Goal: Transaction & Acquisition: Purchase product/service

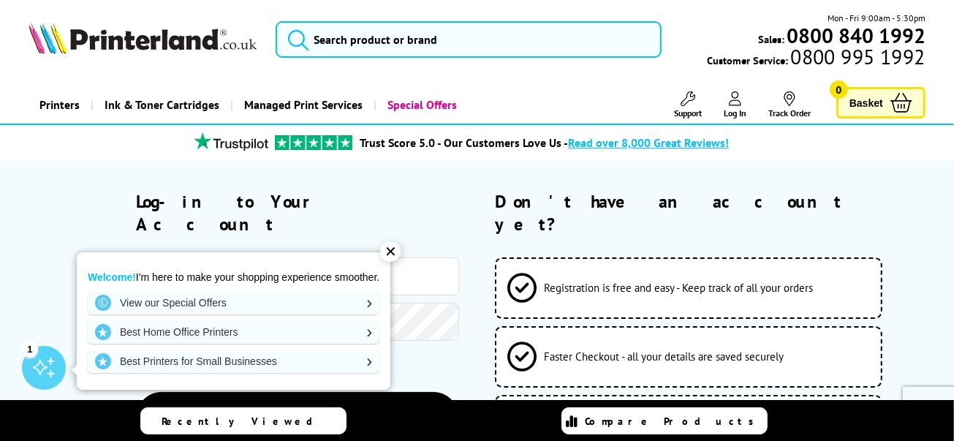
click at [197, 257] on input "email" at bounding box center [297, 276] width 323 height 38
type input "[PERSON_NAME][EMAIL_ADDRESS][PERSON_NAME][DOMAIN_NAME]"
click at [136, 391] on button "Log-in to your account" at bounding box center [297, 417] width 323 height 53
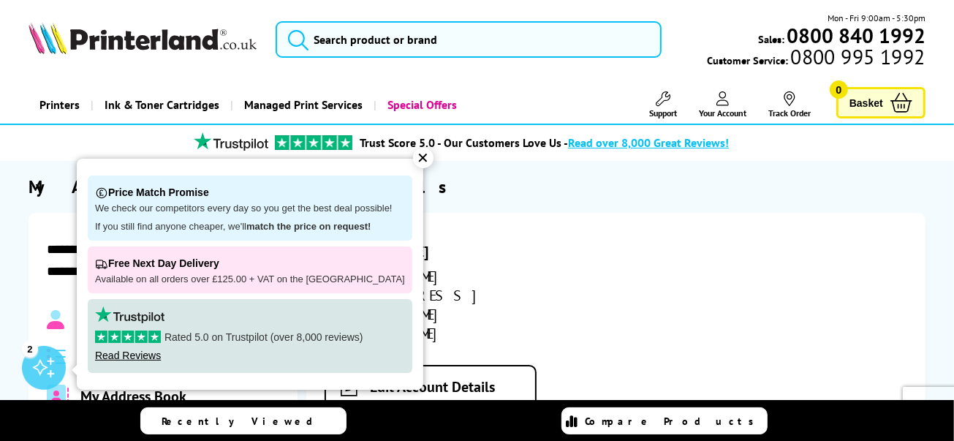
click at [416, 159] on div "✕" at bounding box center [423, 158] width 20 height 20
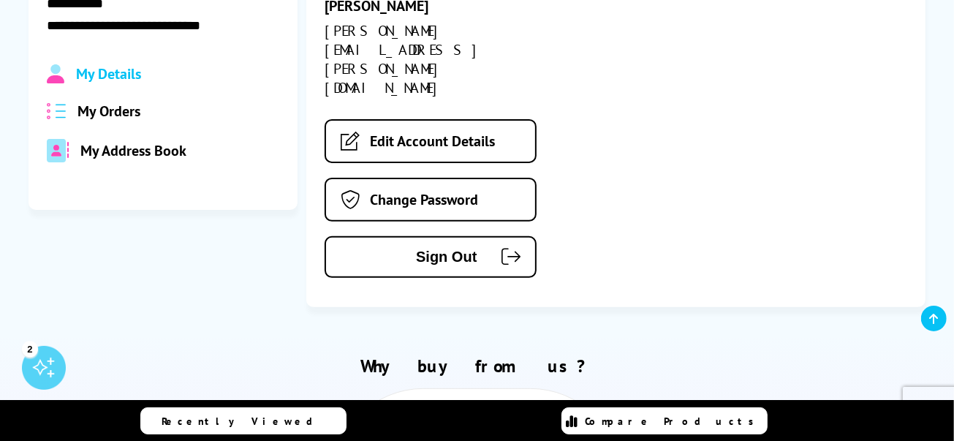
scroll to position [292, 0]
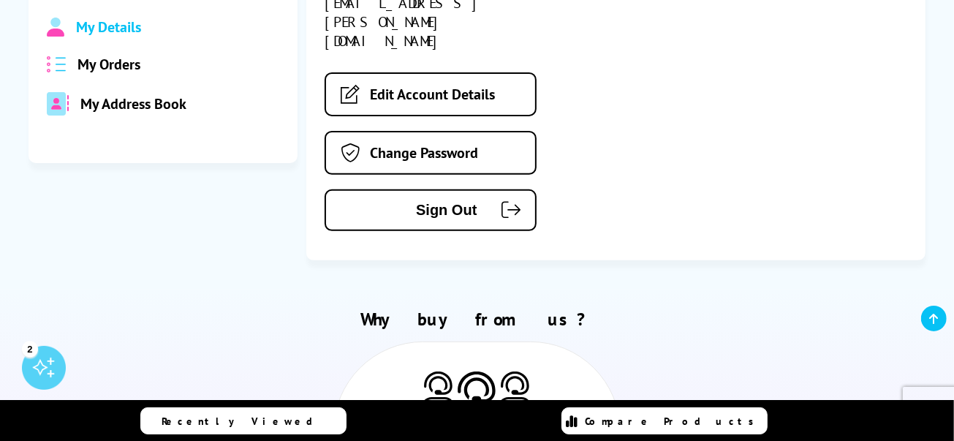
click at [111, 64] on span "My Orders" at bounding box center [108, 64] width 63 height 19
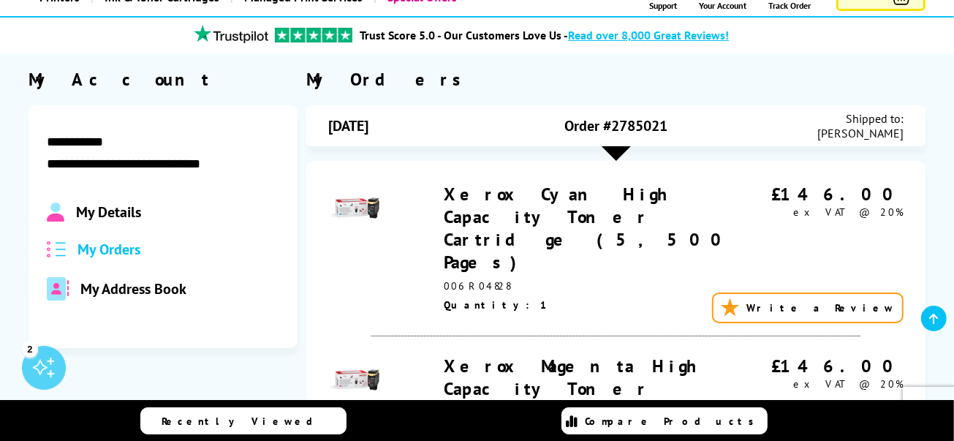
scroll to position [73, 0]
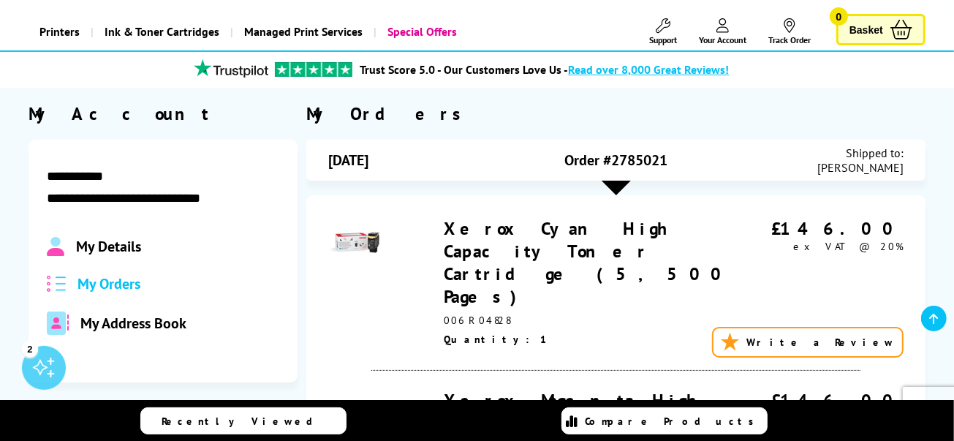
click at [616, 184] on div at bounding box center [615, 187] width 29 height 15
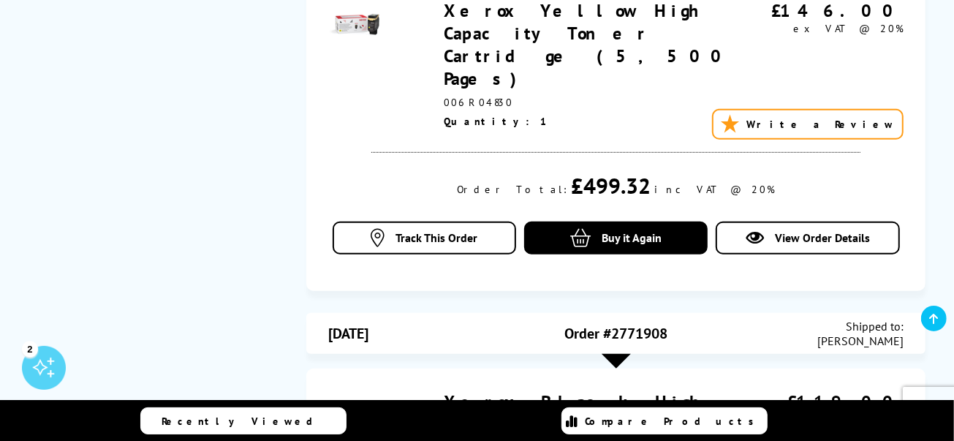
scroll to position [803, 0]
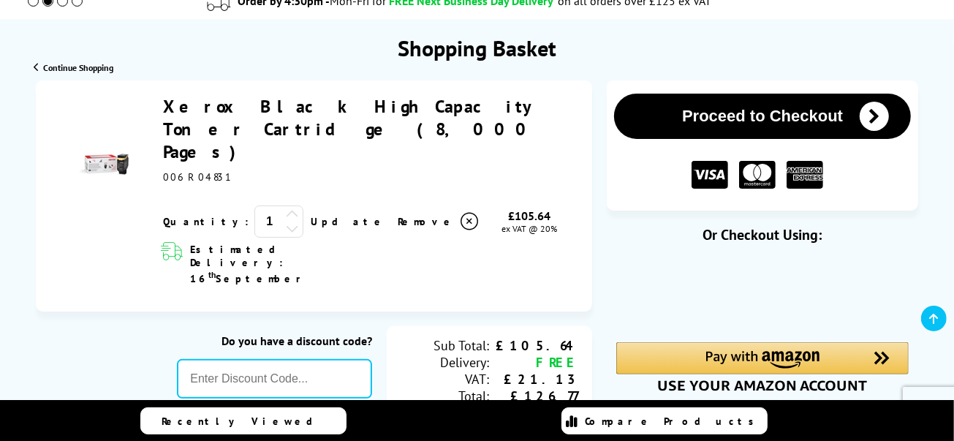
scroll to position [73, 0]
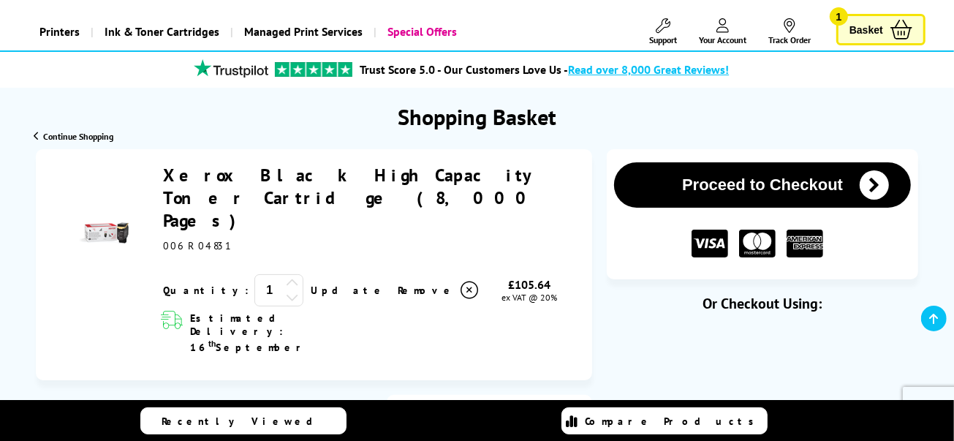
click at [720, 38] on span "Your Account" at bounding box center [722, 39] width 47 height 11
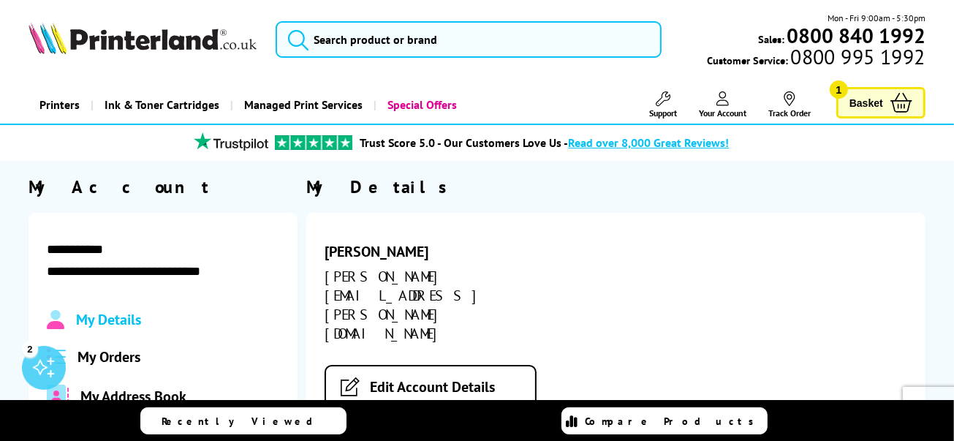
click at [120, 359] on span "My Orders" at bounding box center [108, 356] width 63 height 19
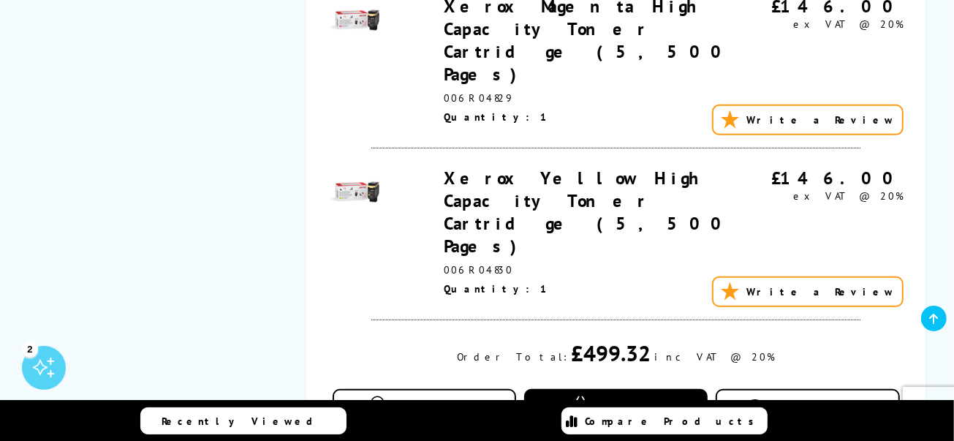
scroll to position [511, 0]
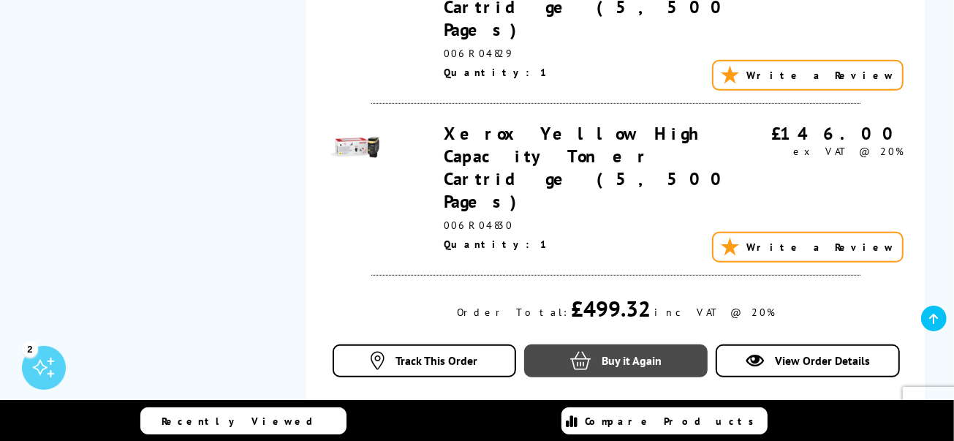
click at [635, 353] on span "Buy it Again" at bounding box center [631, 360] width 60 height 15
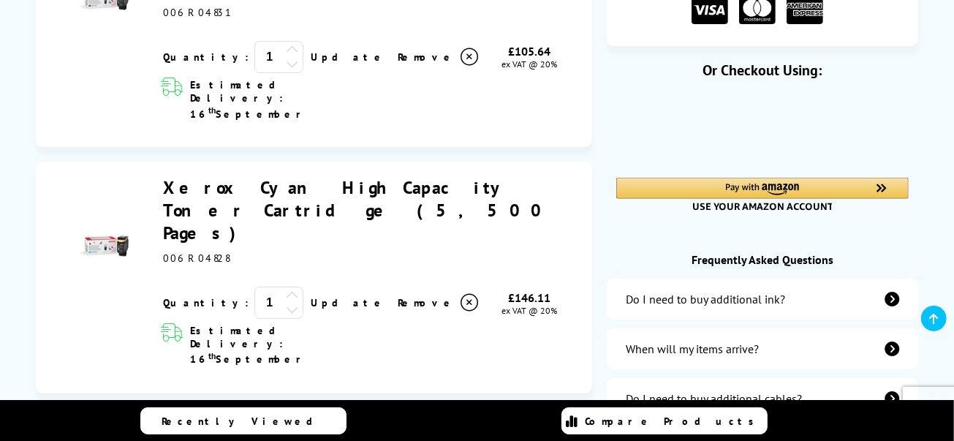
scroll to position [292, 0]
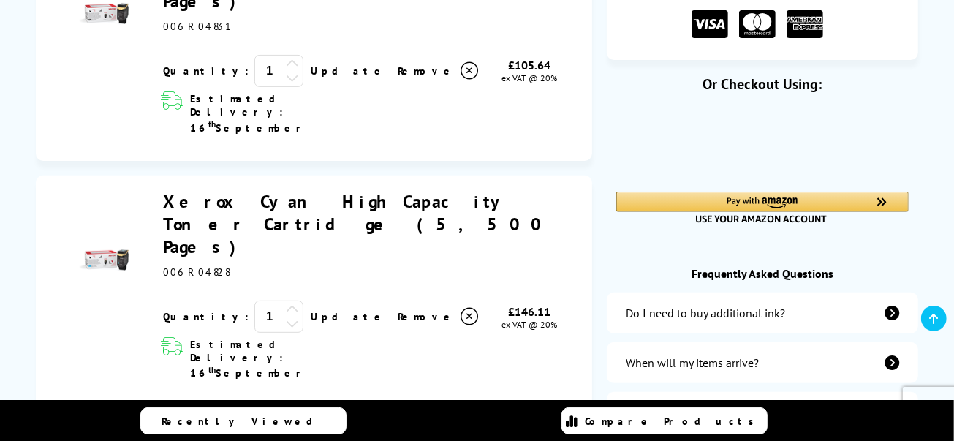
click at [460, 308] on icon at bounding box center [469, 317] width 18 height 18
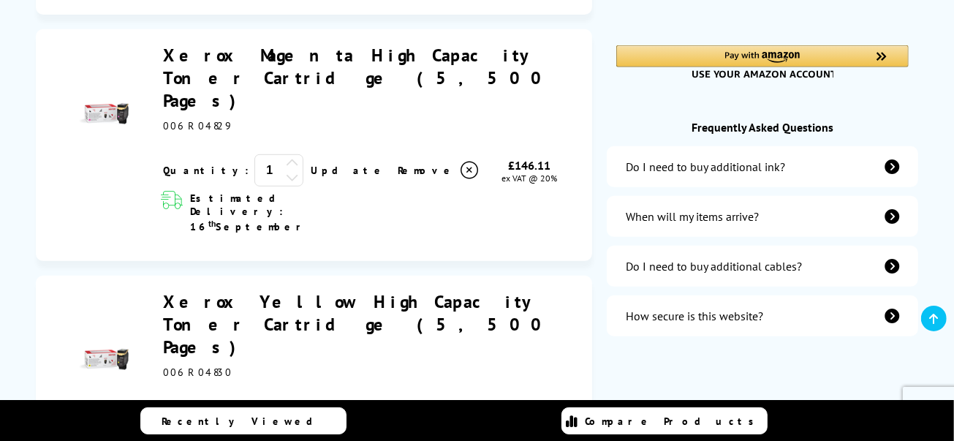
scroll to position [0, 0]
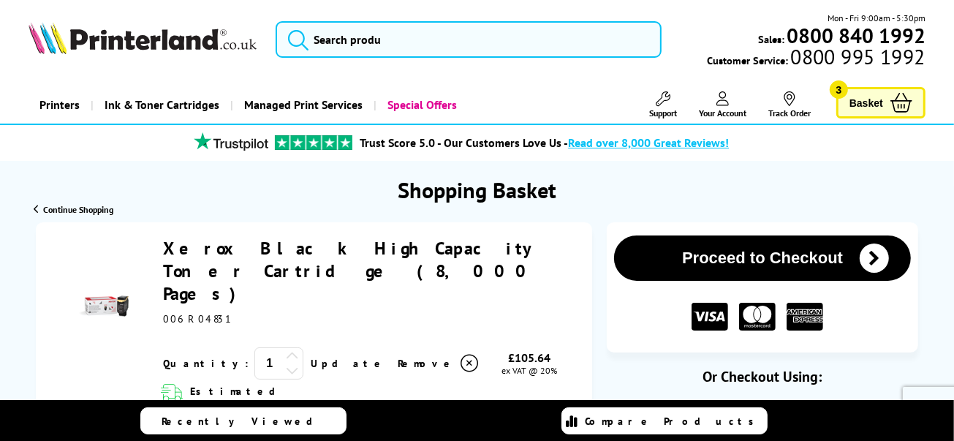
click at [726, 107] on span "Your Account" at bounding box center [722, 112] width 47 height 11
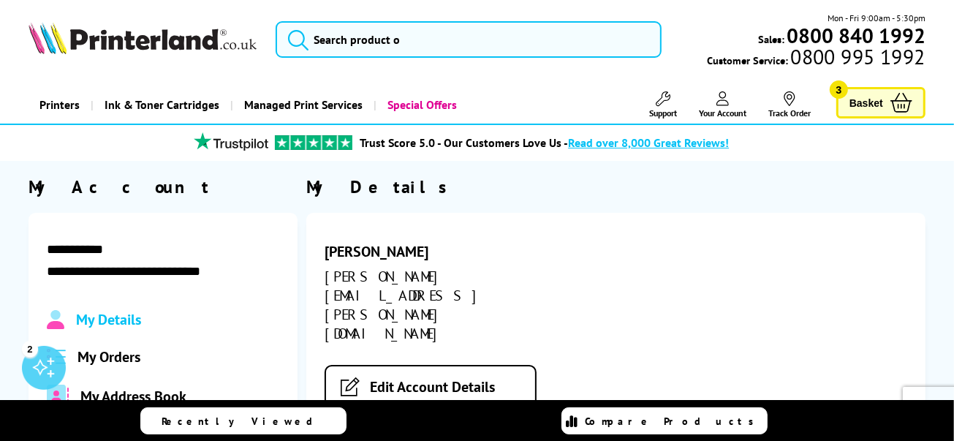
click at [118, 355] on span "My Orders" at bounding box center [108, 356] width 63 height 19
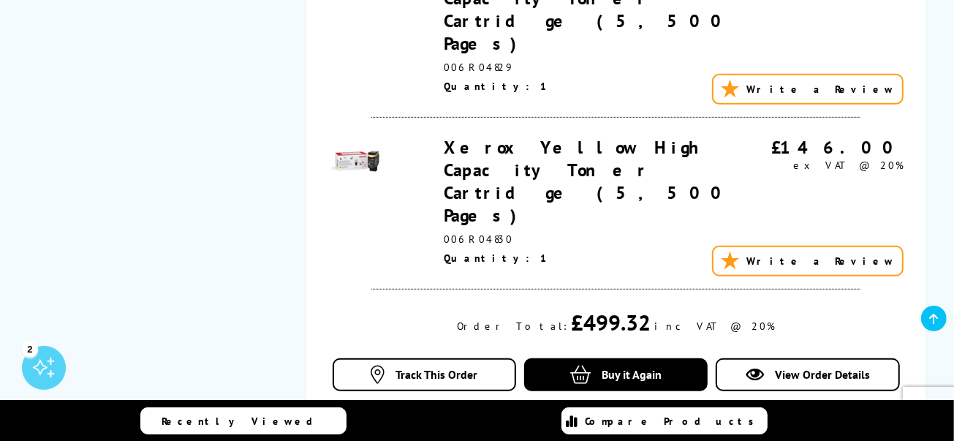
scroll to position [511, 0]
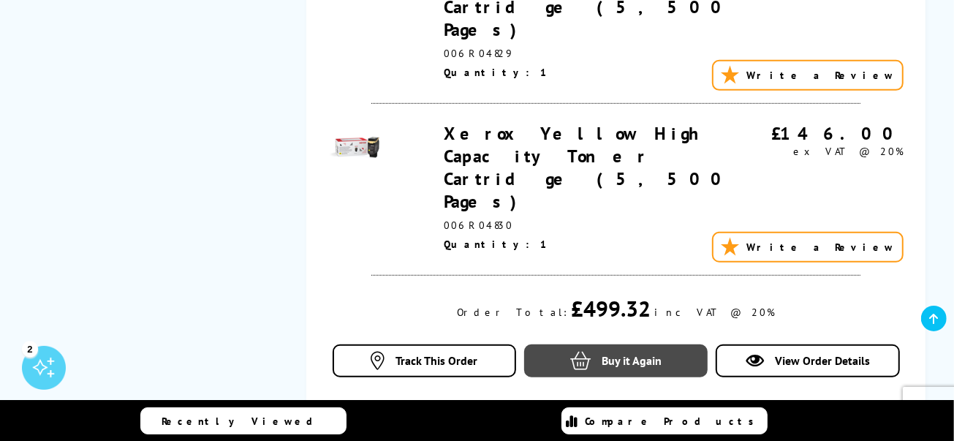
click at [621, 353] on span "Buy it Again" at bounding box center [631, 360] width 60 height 15
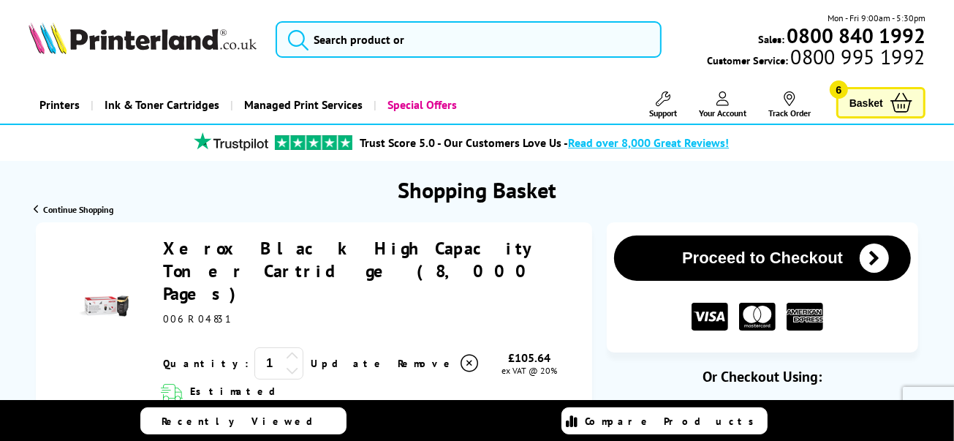
click at [853, 99] on span "Basket" at bounding box center [866, 103] width 34 height 20
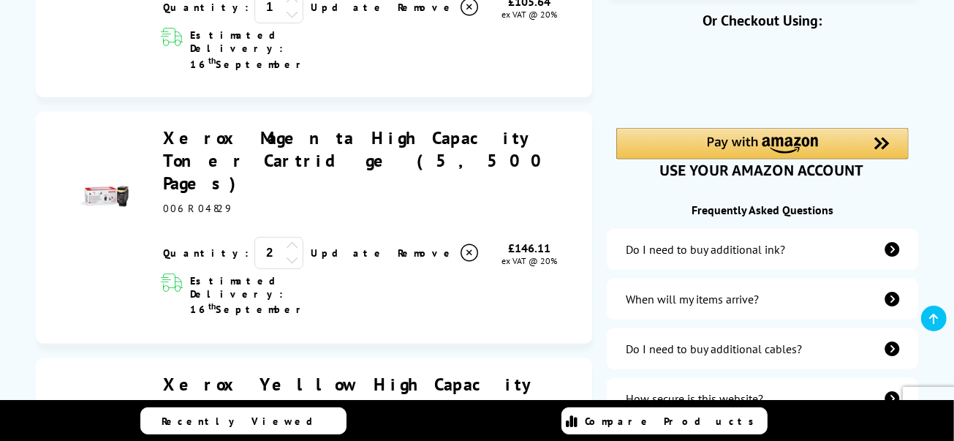
scroll to position [365, 0]
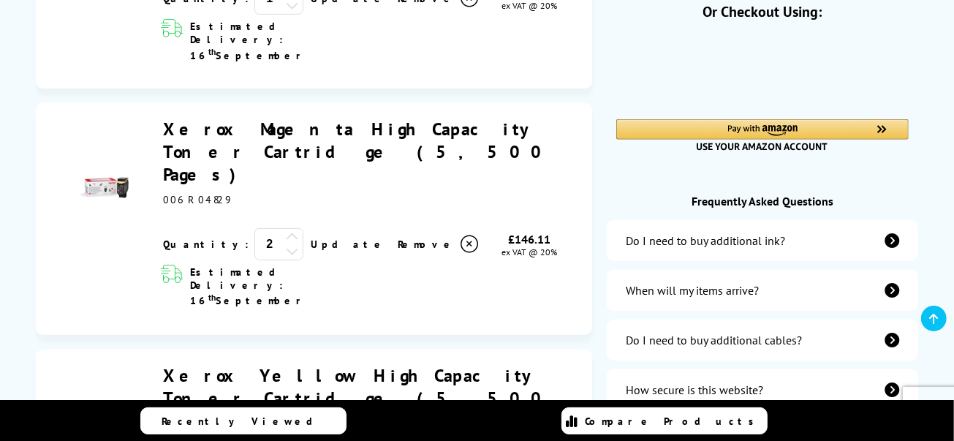
click at [460, 235] on icon at bounding box center [469, 244] width 18 height 18
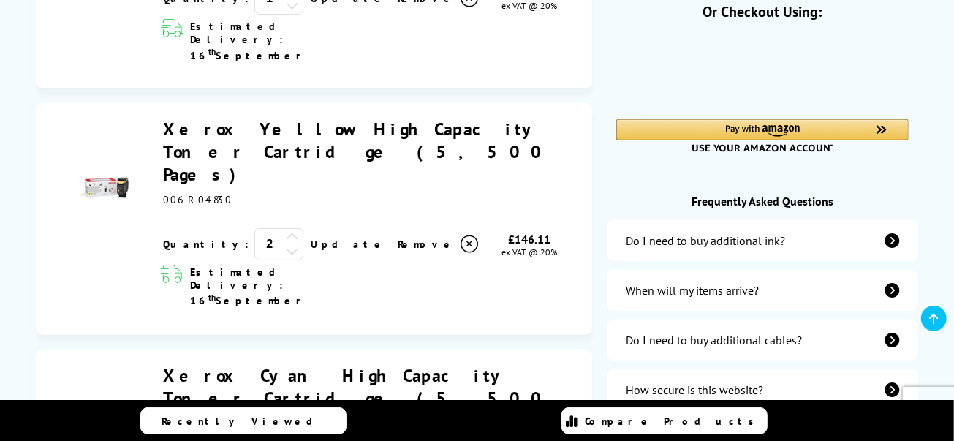
click at [460, 235] on icon at bounding box center [469, 244] width 18 height 18
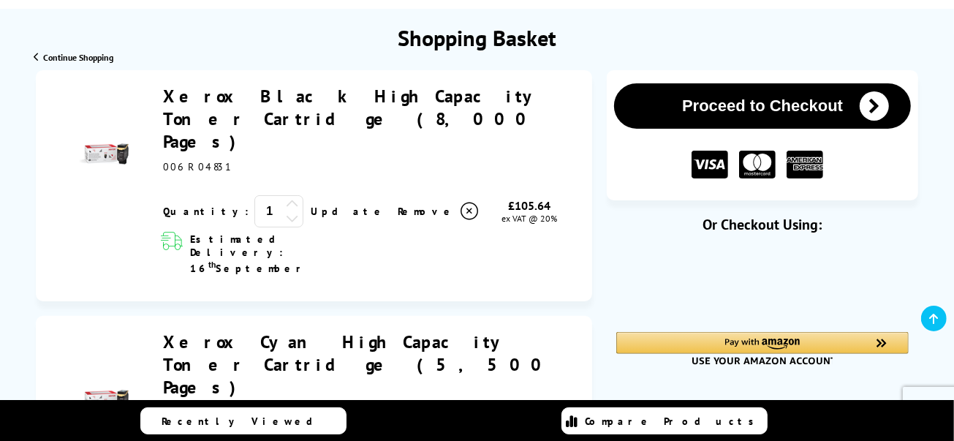
scroll to position [145, 0]
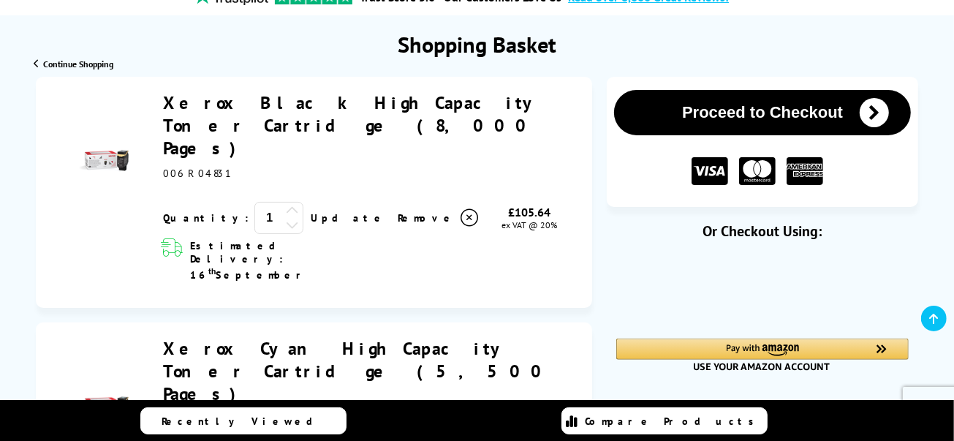
click at [684, 112] on button "Proceed to Checkout" at bounding box center [762, 112] width 296 height 45
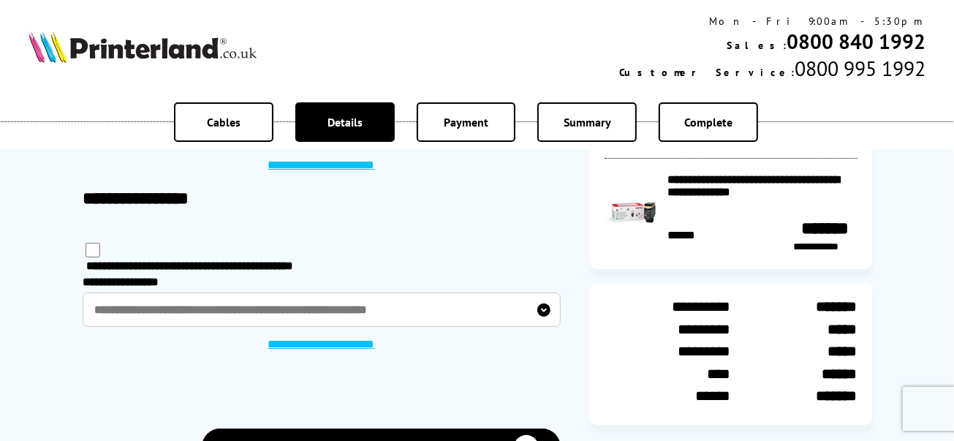
scroll to position [145, 0]
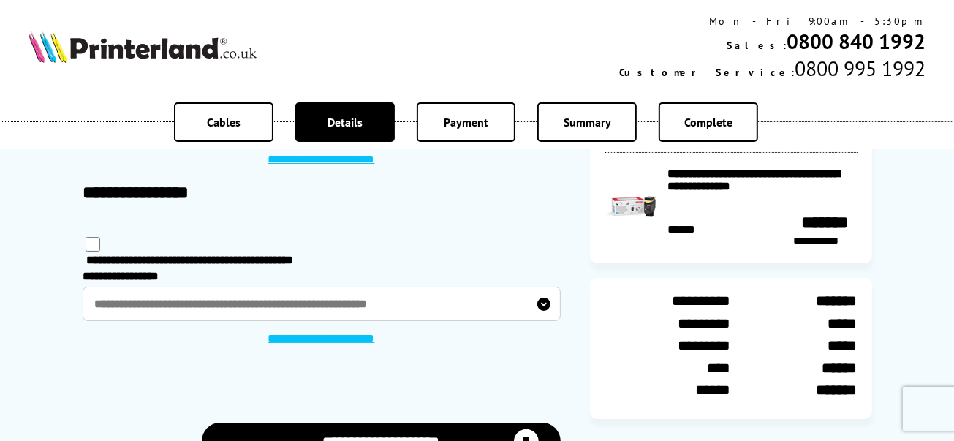
click at [91, 249] on input "checkbox" at bounding box center [92, 244] width 15 height 15
checkbox input "****"
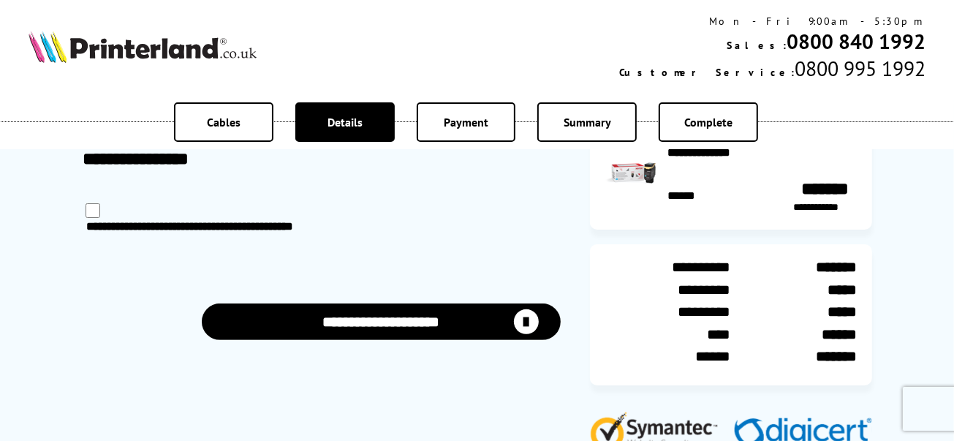
scroll to position [219, 0]
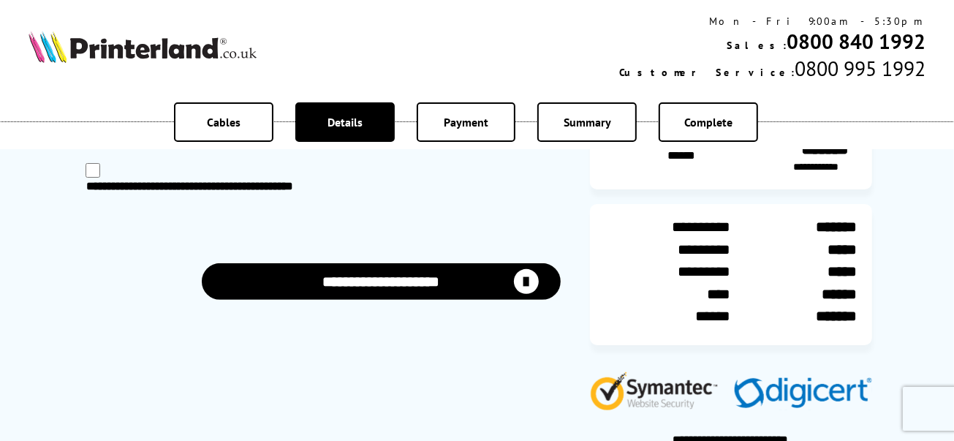
click at [406, 284] on button "**********" at bounding box center [381, 281] width 359 height 37
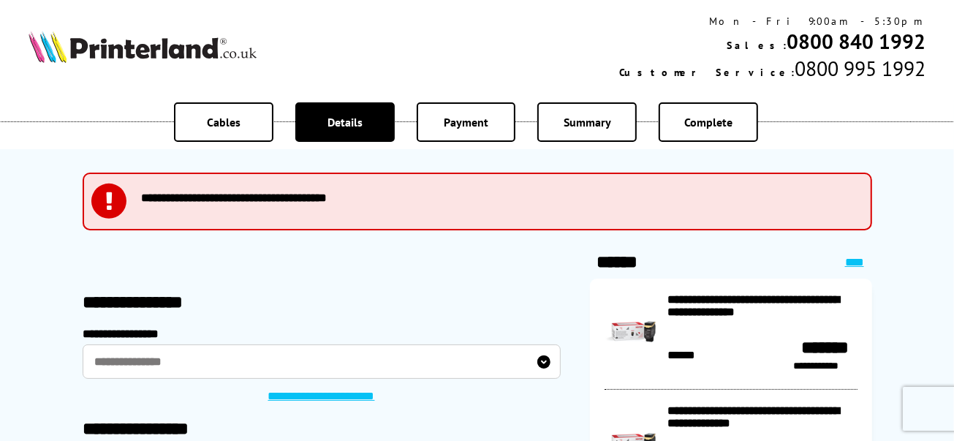
click at [543, 359] on label "**********" at bounding box center [322, 361] width 478 height 34
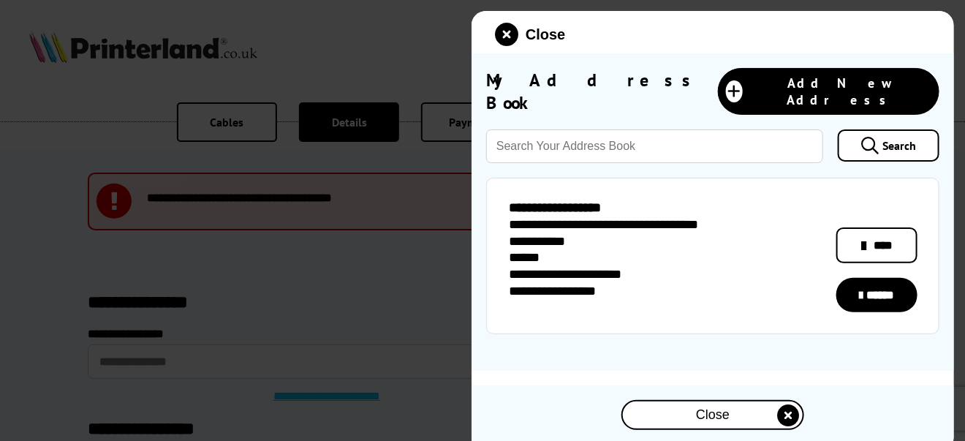
click at [894, 279] on link "******" at bounding box center [876, 295] width 80 height 34
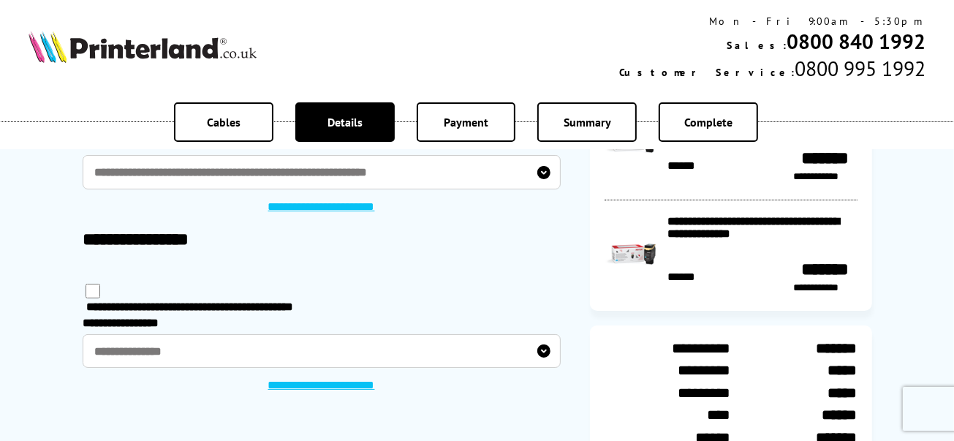
scroll to position [219, 0]
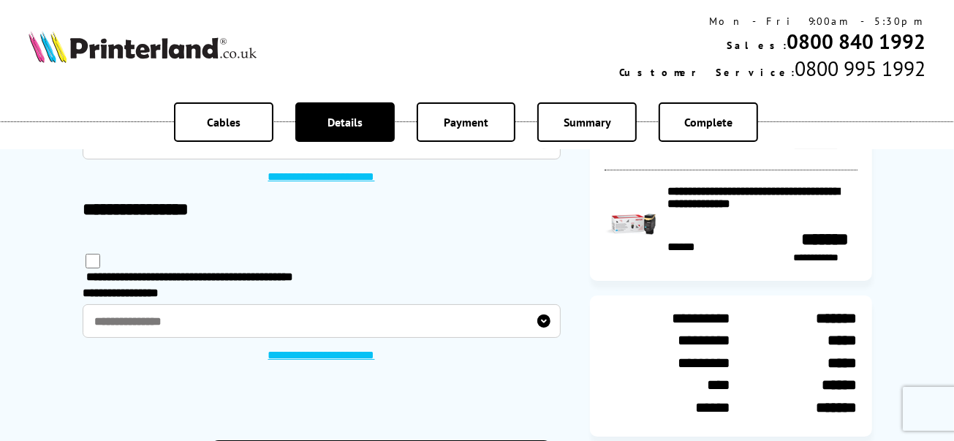
click at [91, 262] on input "checkbox" at bounding box center [92, 261] width 15 height 15
checkbox input "****"
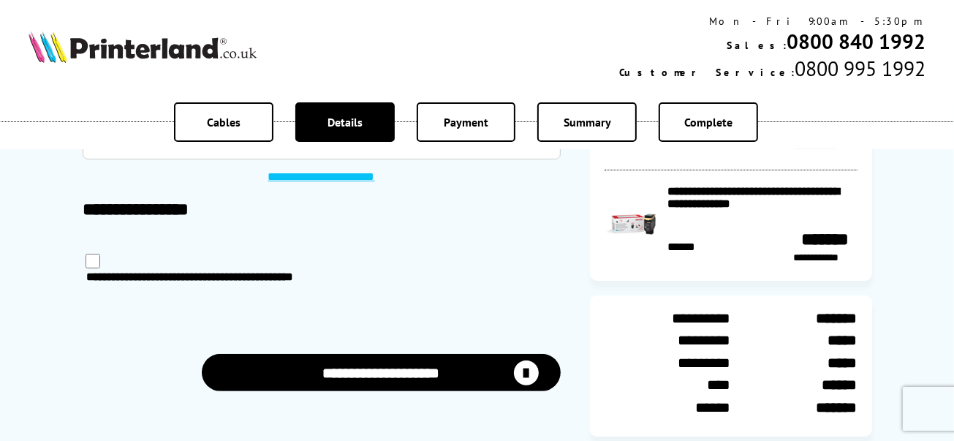
click at [407, 380] on button "**********" at bounding box center [381, 372] width 359 height 37
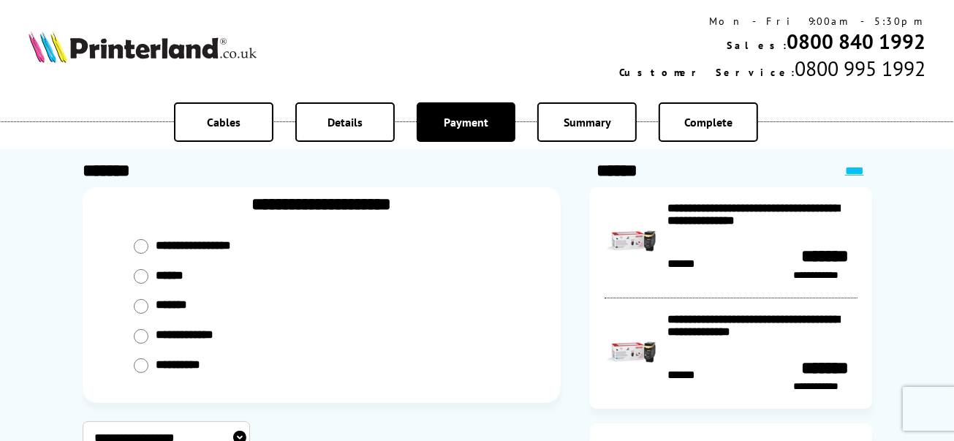
click at [140, 303] on input "radio" at bounding box center [141, 306] width 15 height 15
radio input "****"
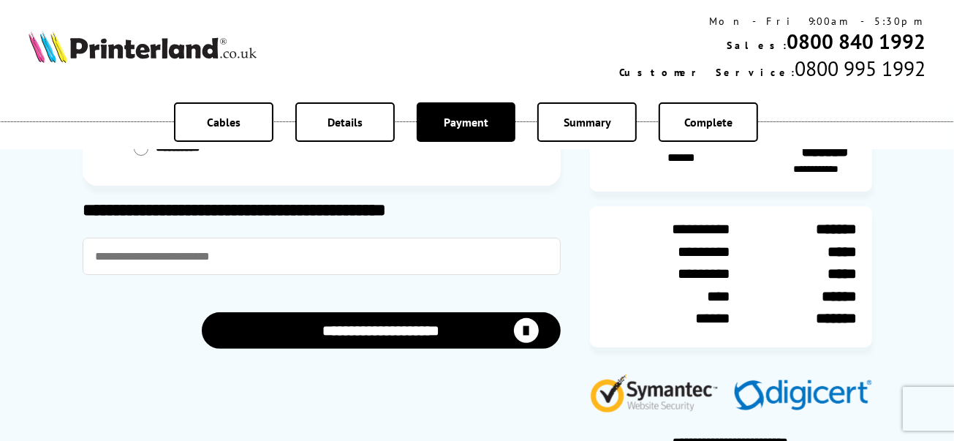
scroll to position [219, 0]
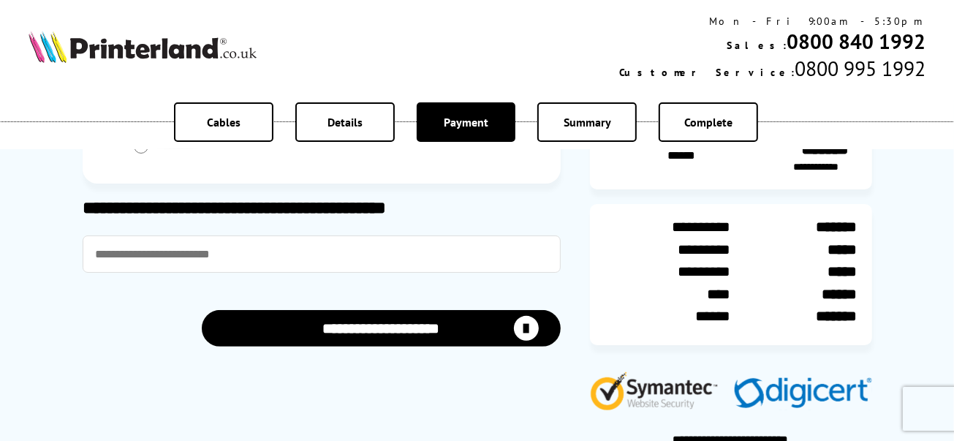
click at [375, 330] on button "**********" at bounding box center [381, 328] width 359 height 37
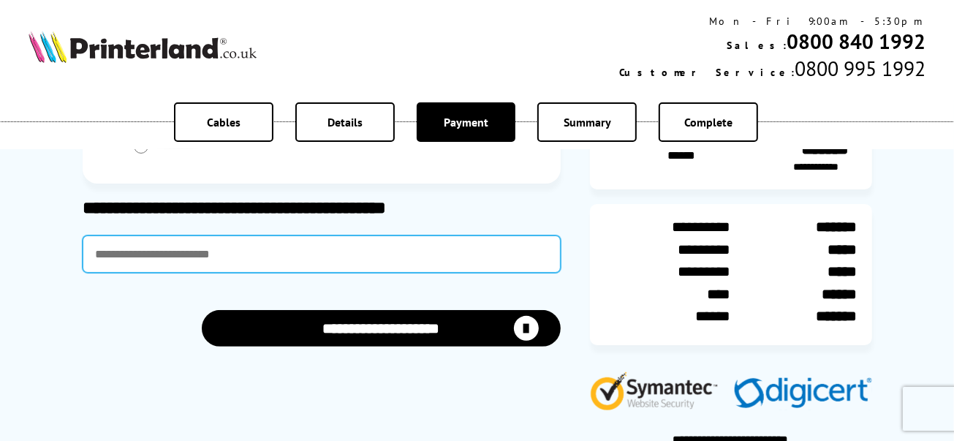
scroll to position [376, 0]
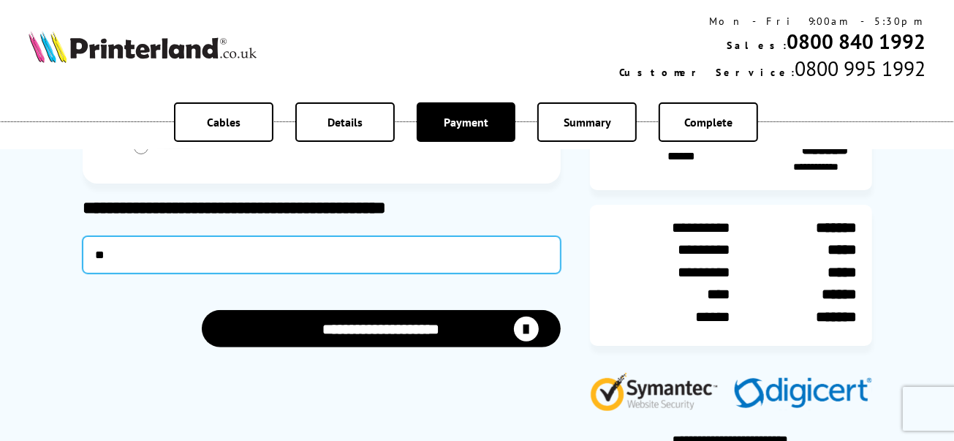
type input "*"
type input "*********"
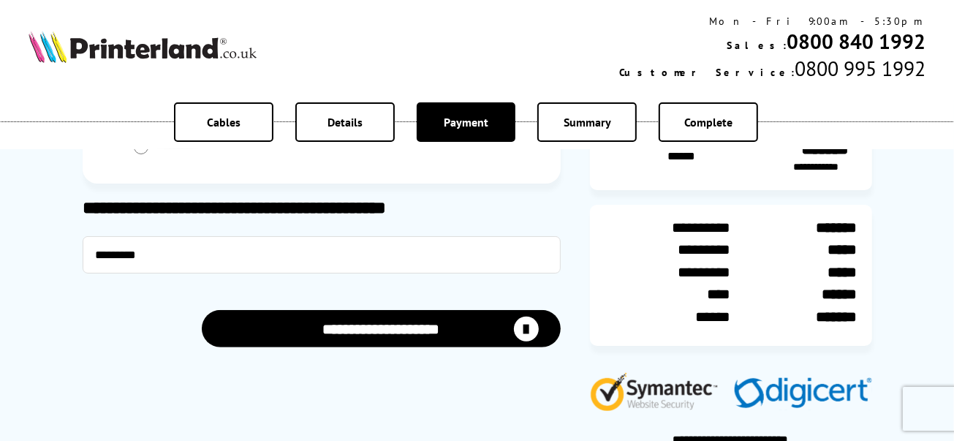
click at [386, 330] on button "**********" at bounding box center [381, 328] width 359 height 37
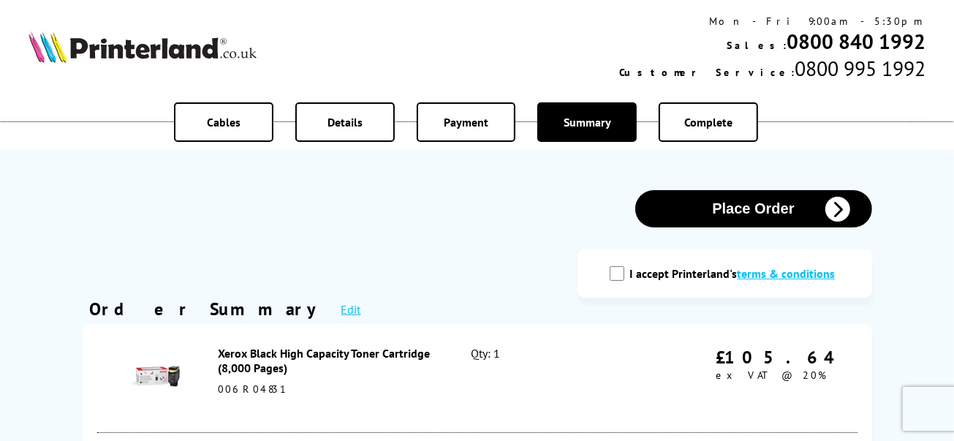
click at [617, 275] on input "I accept Printerland's terms & conditions" at bounding box center [616, 273] width 15 height 15
checkbox input "true"
click at [714, 212] on button "Place Order" at bounding box center [753, 208] width 237 height 37
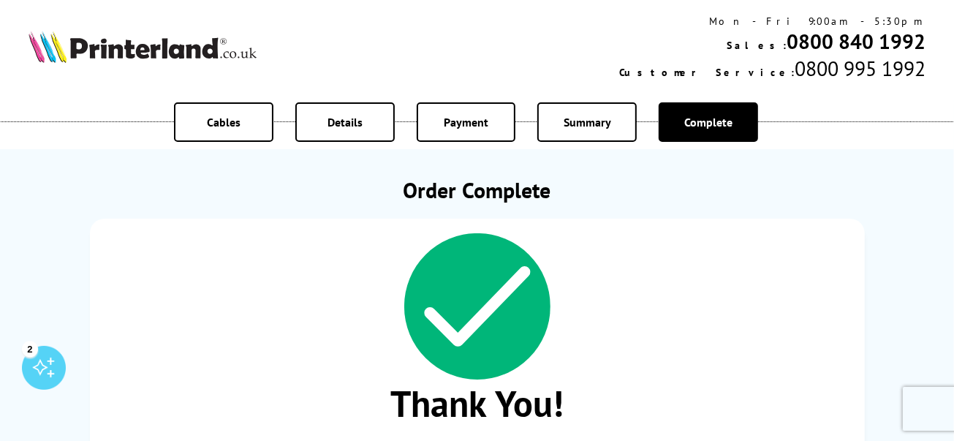
click at [370, 123] on div "Details" at bounding box center [344, 121] width 99 height 39
click at [712, 123] on span "Complete" at bounding box center [708, 122] width 48 height 15
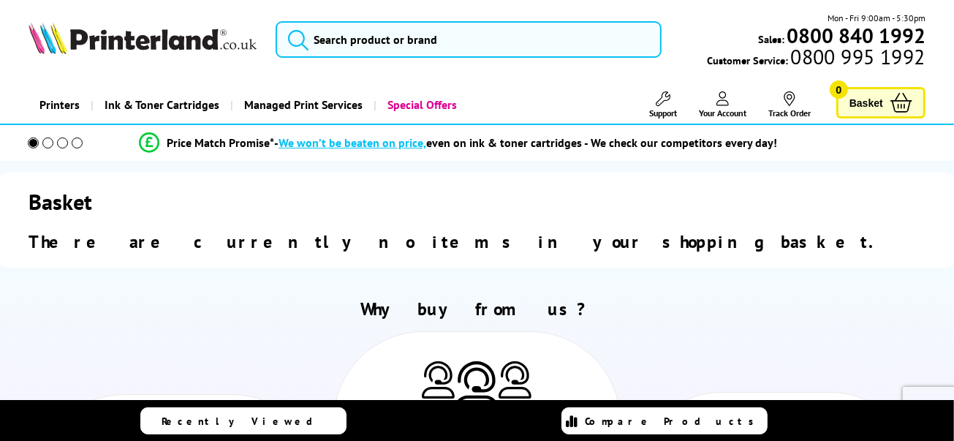
click at [726, 110] on span "Your Account" at bounding box center [722, 112] width 47 height 11
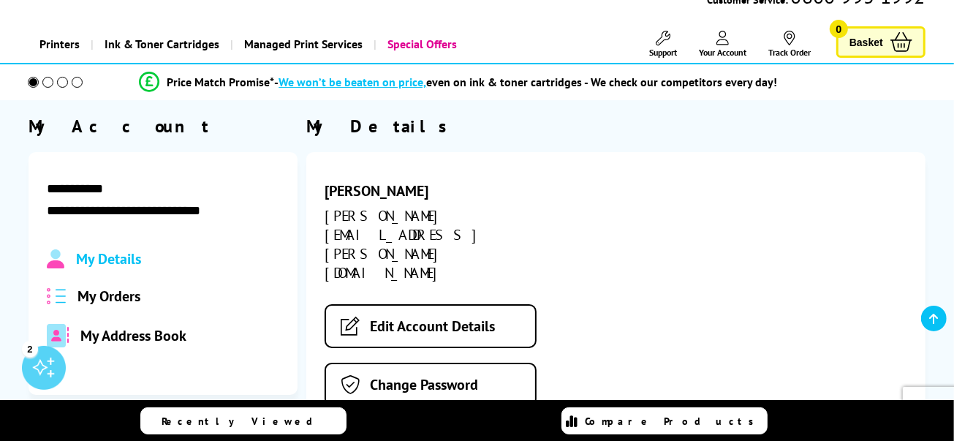
scroll to position [145, 0]
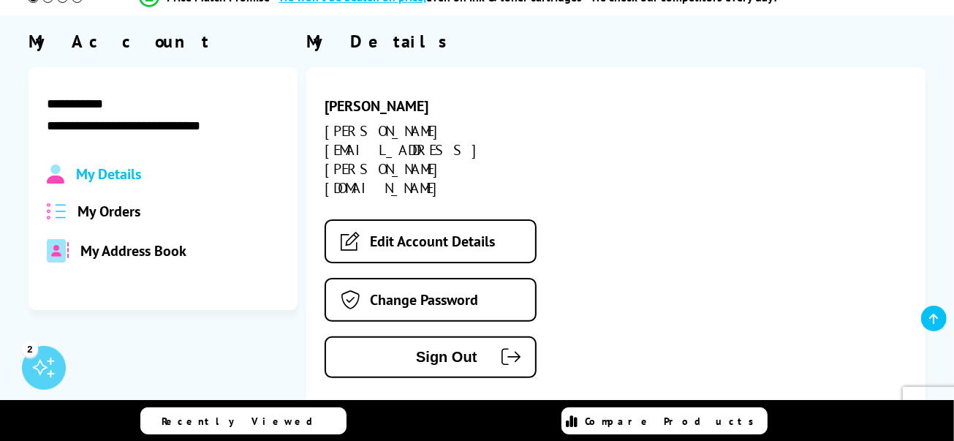
click at [115, 214] on span "My Orders" at bounding box center [108, 211] width 63 height 19
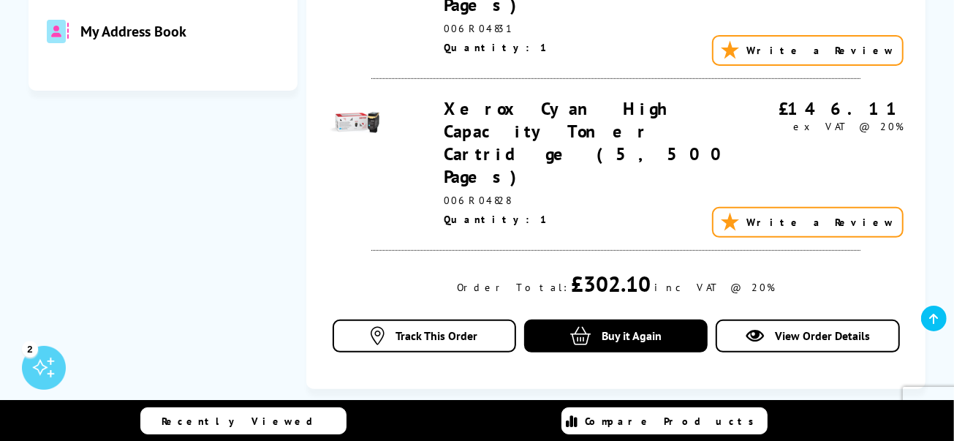
scroll to position [0, 0]
